Goal: Information Seeking & Learning: Check status

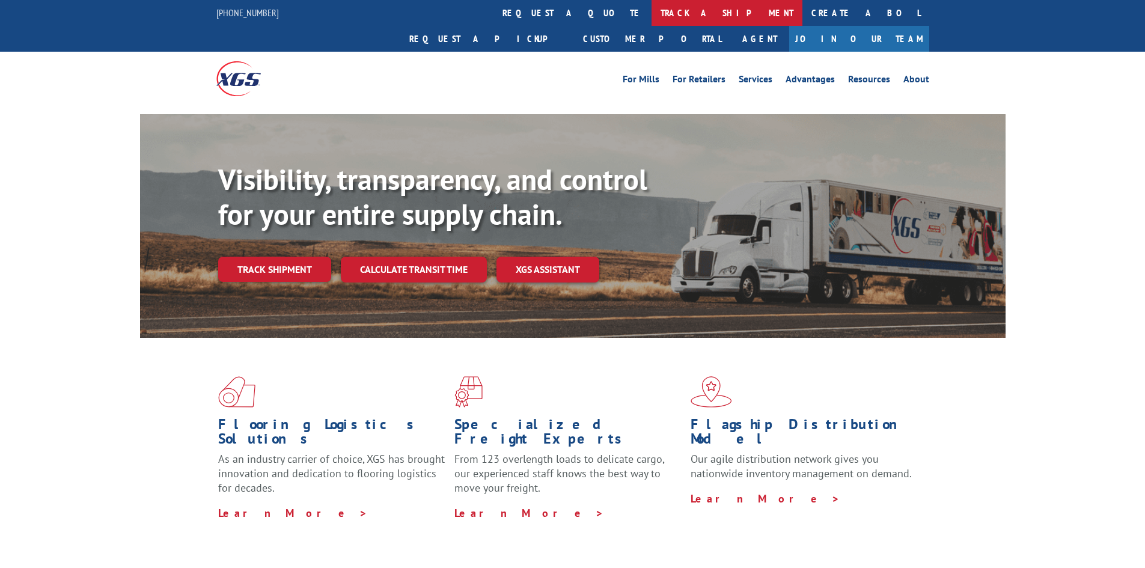
click at [651, 15] on link "track a shipment" at bounding box center [726, 13] width 151 height 26
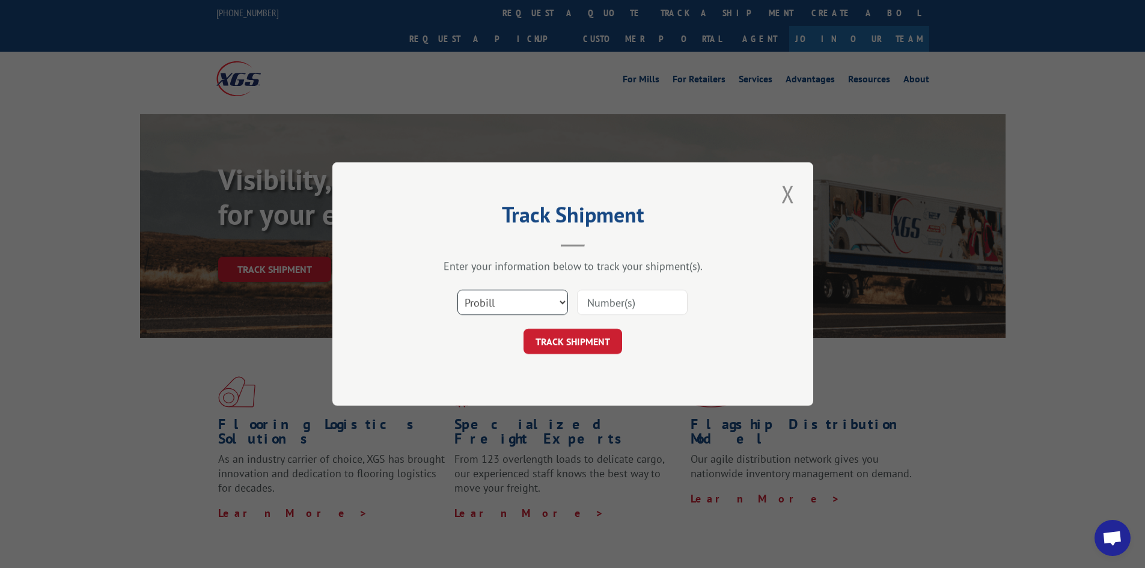
drag, startPoint x: 532, startPoint y: 302, endPoint x: 533, endPoint y: 311, distance: 9.1
click at [532, 302] on select "Select category... Probill BOL PO" at bounding box center [512, 302] width 111 height 25
select select "bol"
click at [457, 290] on select "Select category... Probill BOL PO" at bounding box center [512, 302] width 111 height 25
click at [598, 302] on input at bounding box center [632, 302] width 111 height 25
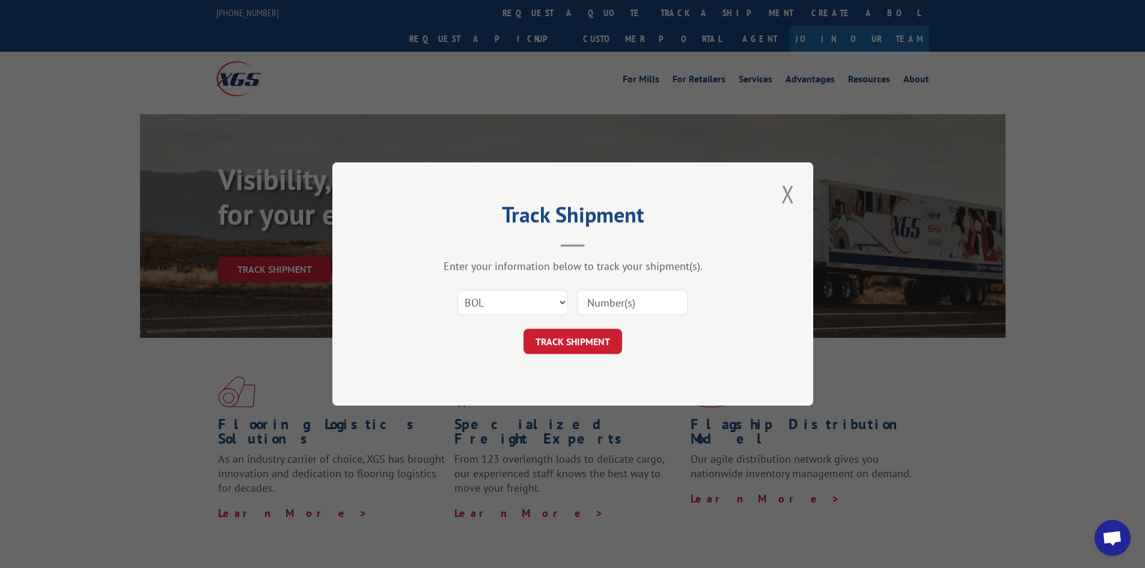
paste input "2818707"
type input "2818707"
click at [579, 339] on button "TRACK SHIPMENT" at bounding box center [572, 341] width 99 height 25
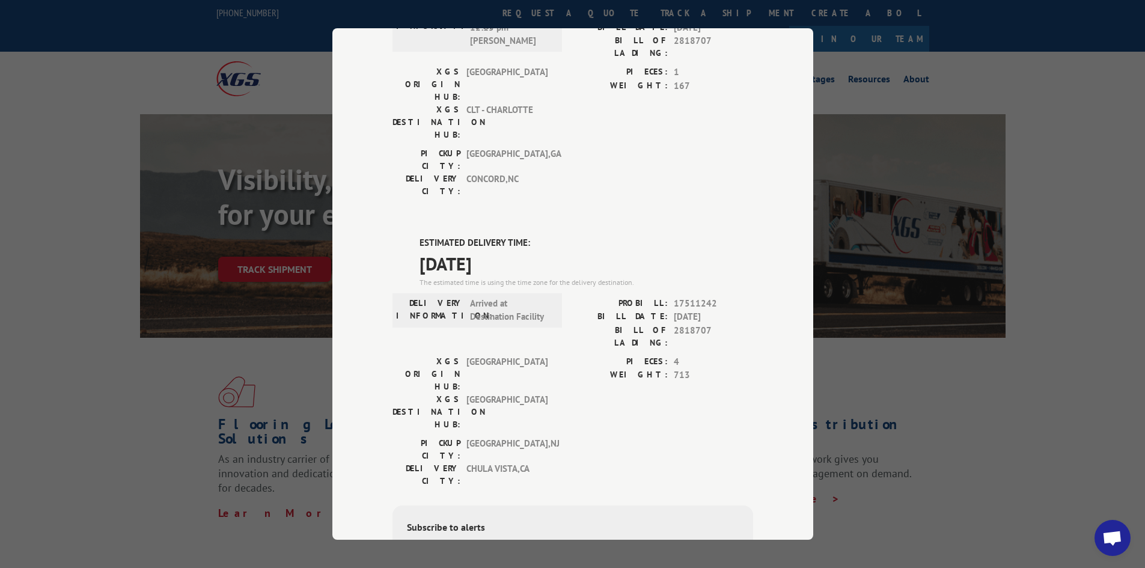
scroll to position [422, 0]
click at [716, 535] on div "Track Shipment DELIVERED DELIVERY INFORMATION: [DATE] 08:15 am [PERSON_NAME]: 1…" at bounding box center [572, 283] width 481 height 511
